Goal: Find specific page/section: Find specific page/section

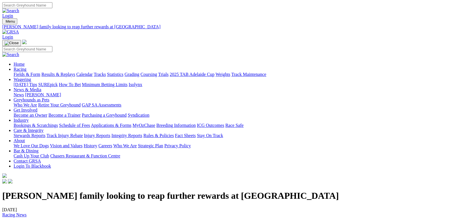
click at [25, 72] on link "Fields & Form" at bounding box center [27, 74] width 27 height 5
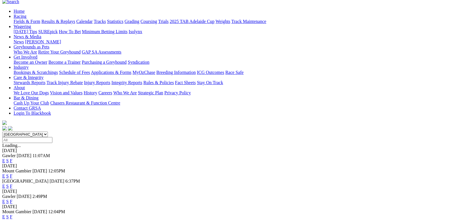
scroll to position [85, 0]
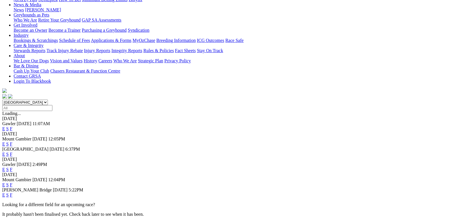
click at [12, 152] on link "F" at bounding box center [11, 154] width 3 height 5
